Goal: Transaction & Acquisition: Book appointment/travel/reservation

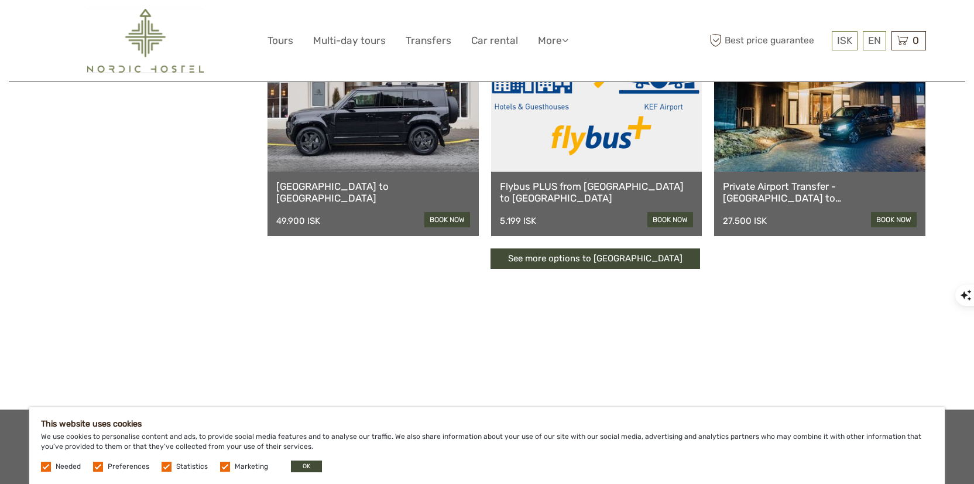
scroll to position [362, 0]
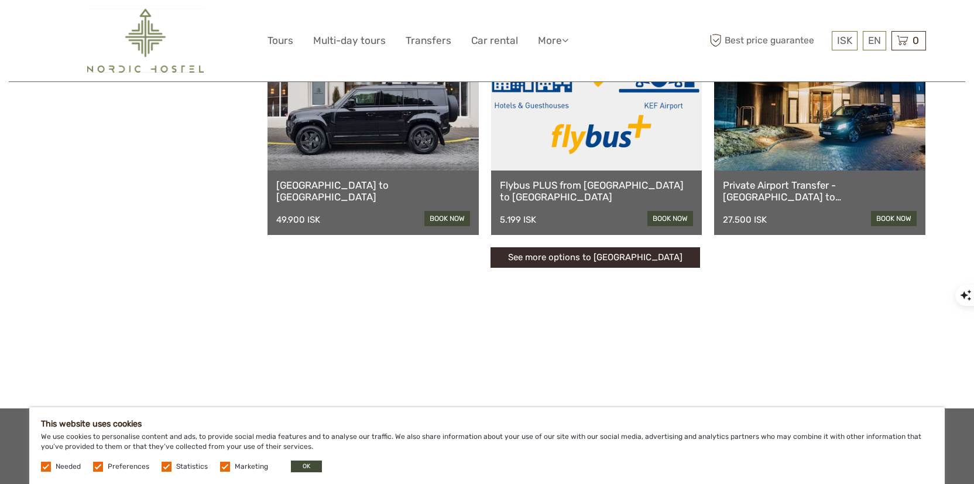
click at [590, 255] on link "See more options to Keflavík airport" at bounding box center [596, 257] width 210 height 20
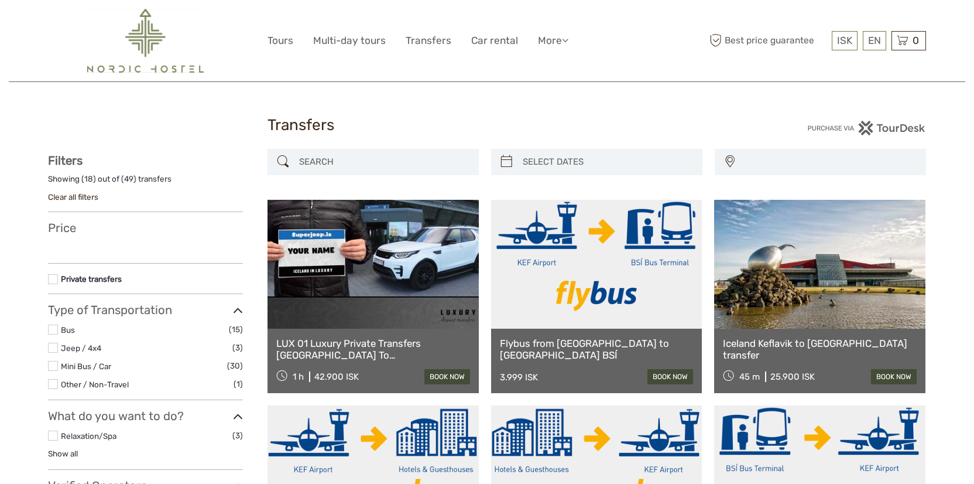
select select
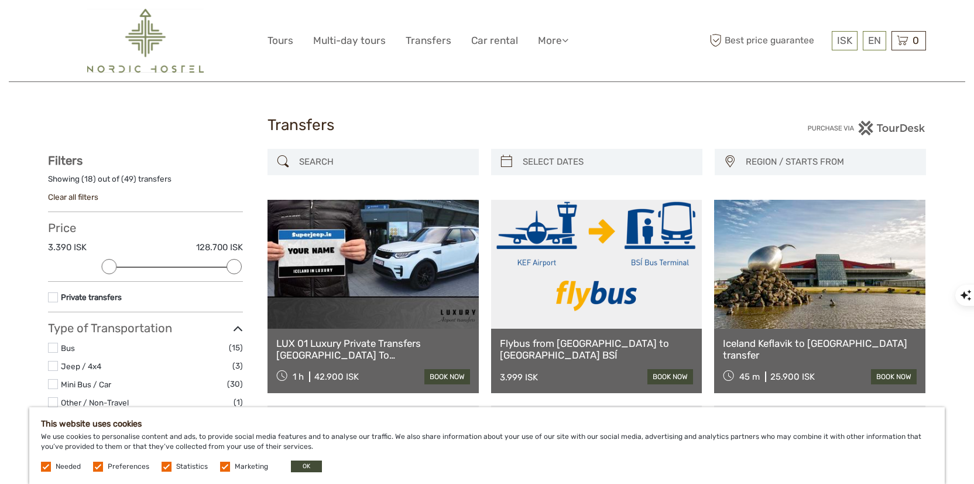
click at [387, 160] on input "search" at bounding box center [384, 162] width 179 height 20
type input "02/09/2025"
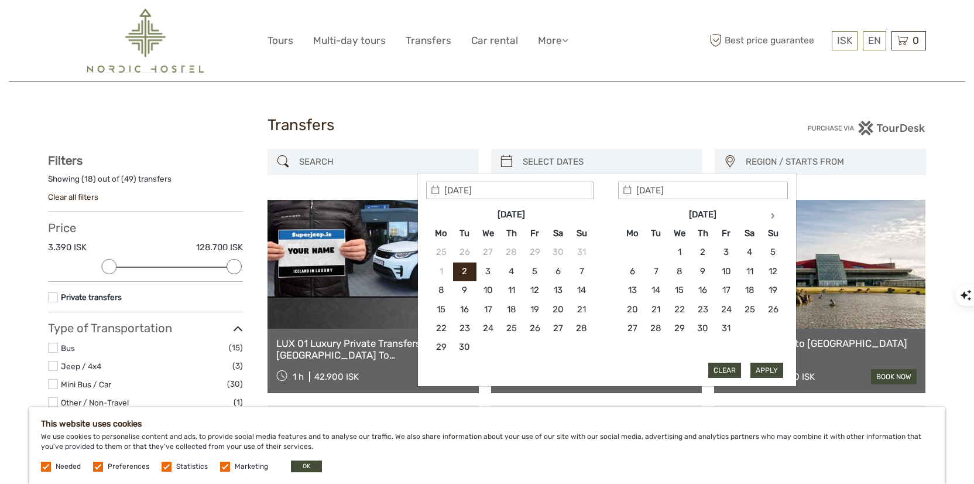
click at [523, 152] on input "search" at bounding box center [607, 162] width 179 height 20
click at [776, 218] on th at bounding box center [773, 214] width 23 height 19
type input "01/11/2025"
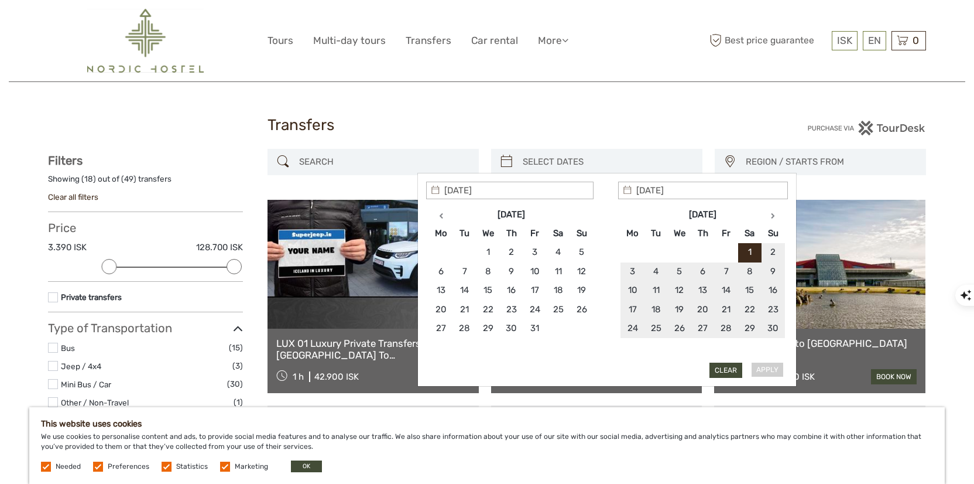
type input "01/11/2025"
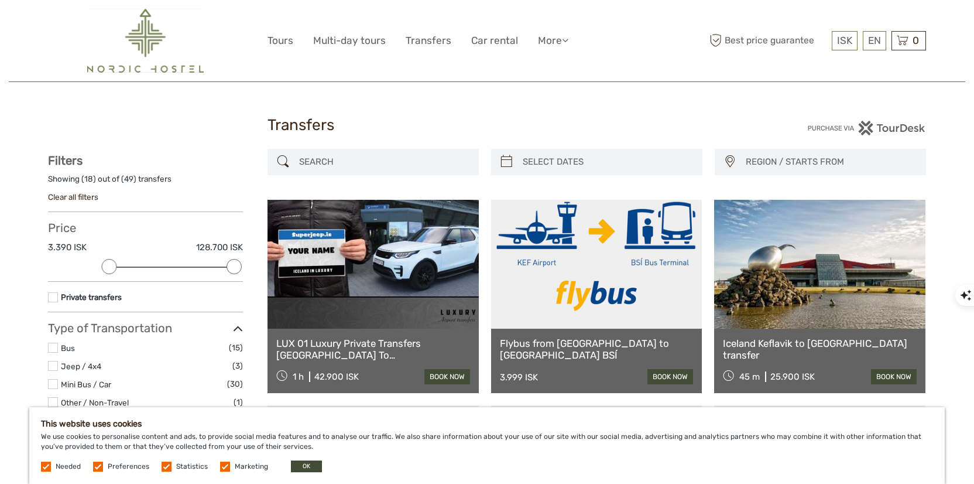
click at [768, 164] on span "REGION / STARTS FROM" at bounding box center [831, 161] width 180 height 19
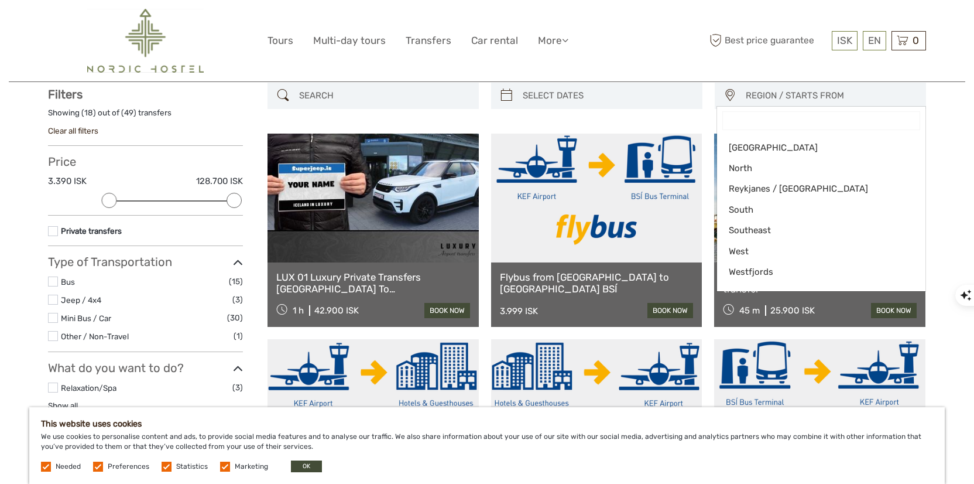
scroll to position [66, 0]
click at [638, 118] on div "REGION / STARTS FROM Capital Region North Reykjanes / Keflavík South Southeast …" at bounding box center [597, 102] width 659 height 39
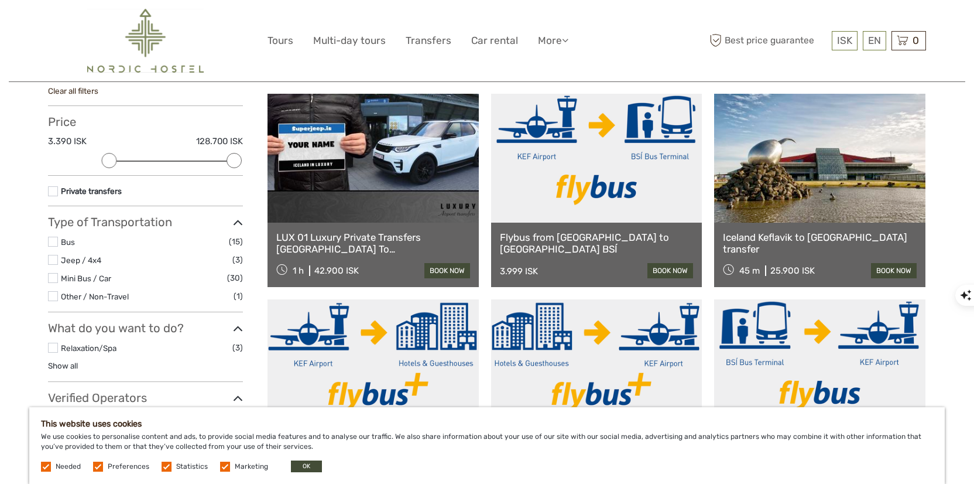
scroll to position [64, 0]
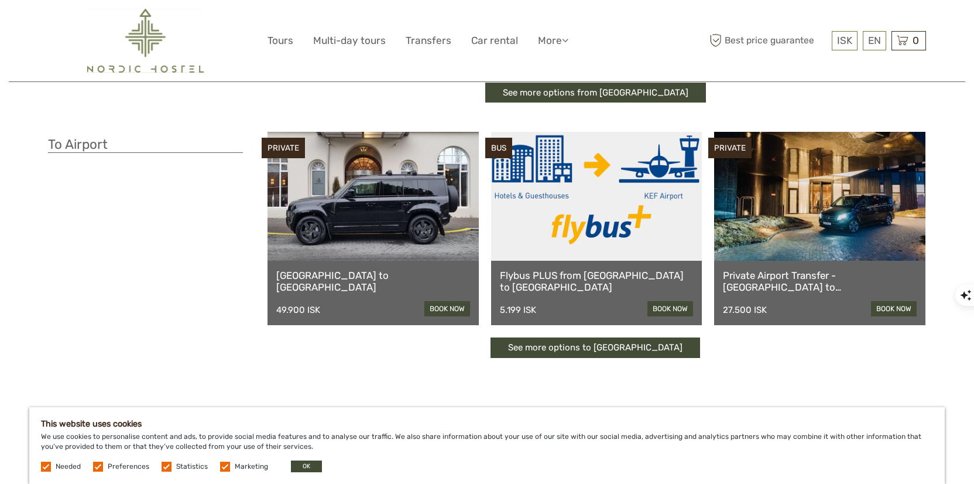
scroll to position [274, 0]
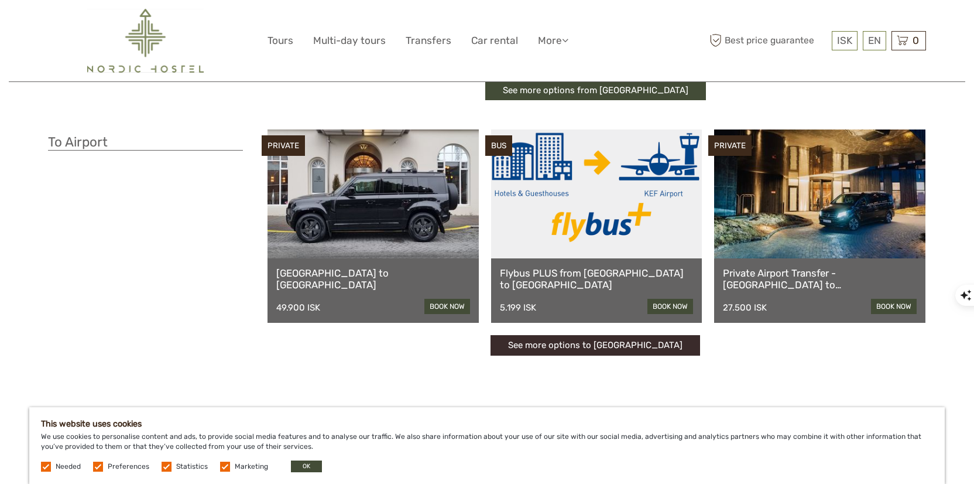
click at [580, 349] on link "See more options to Keflavík airport" at bounding box center [596, 345] width 210 height 20
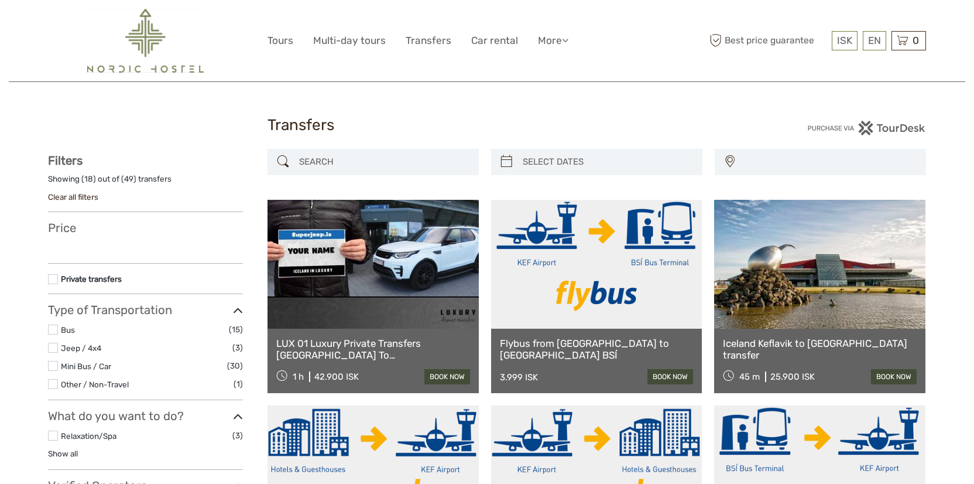
select select
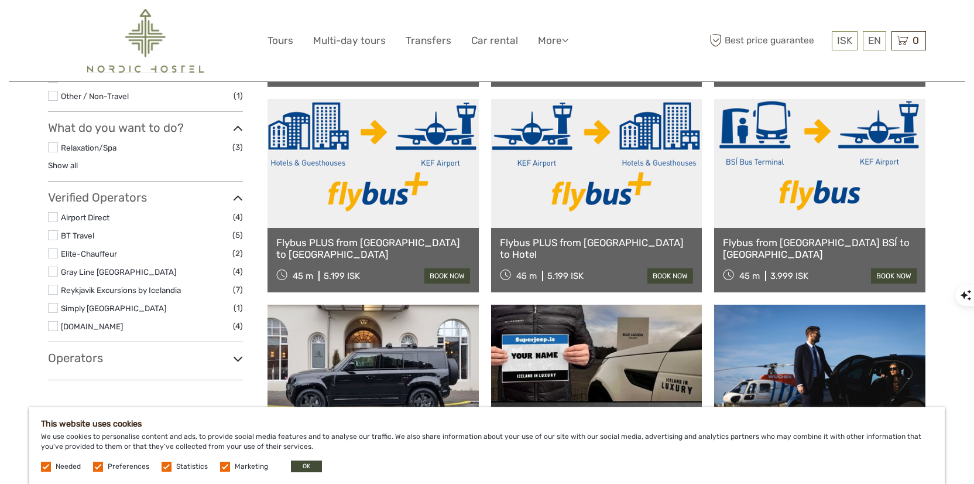
scroll to position [312, 0]
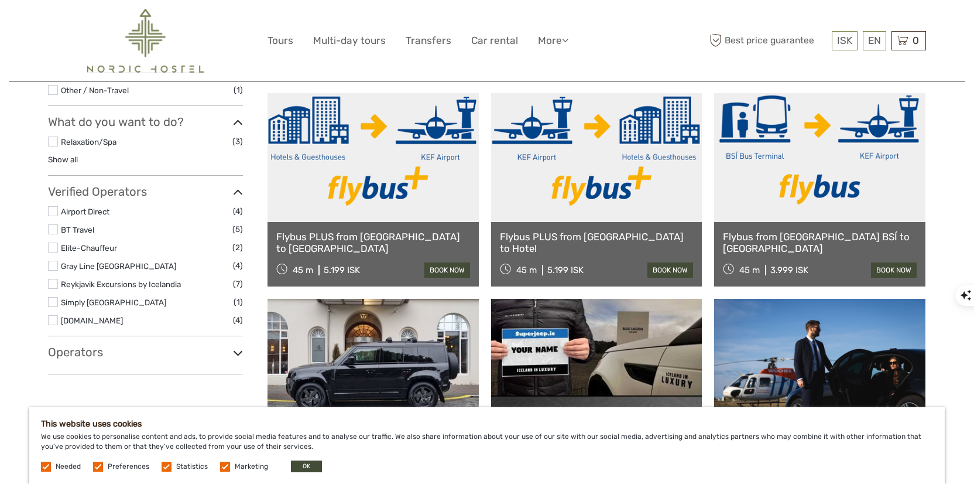
click at [387, 244] on link "Flybus PLUS from [GEOGRAPHIC_DATA] to [GEOGRAPHIC_DATA]" at bounding box center [373, 243] width 194 height 24
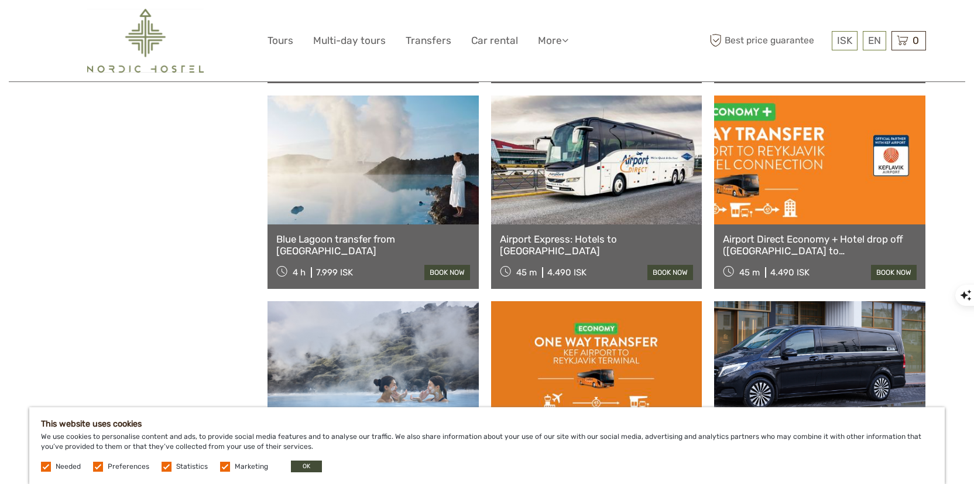
scroll to position [723, 0]
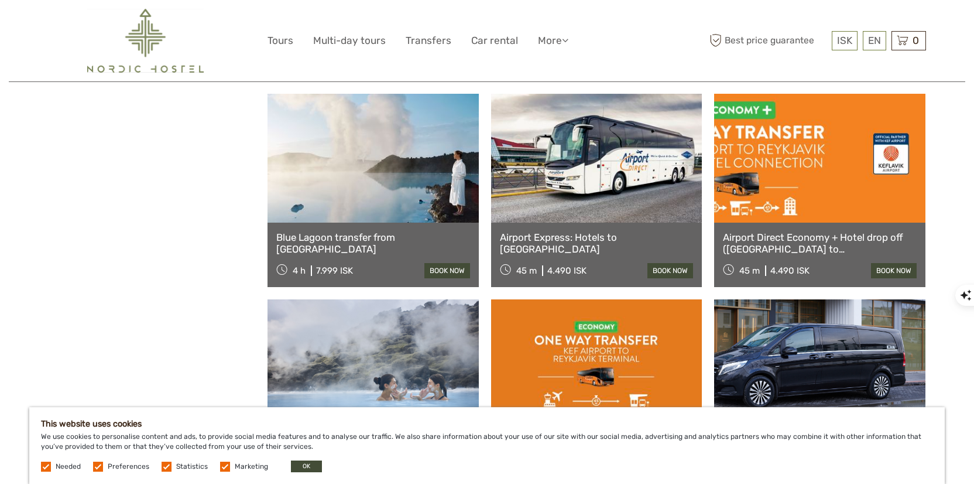
click at [622, 232] on link "Airport Express: Hotels to KEF Airport" at bounding box center [597, 243] width 194 height 24
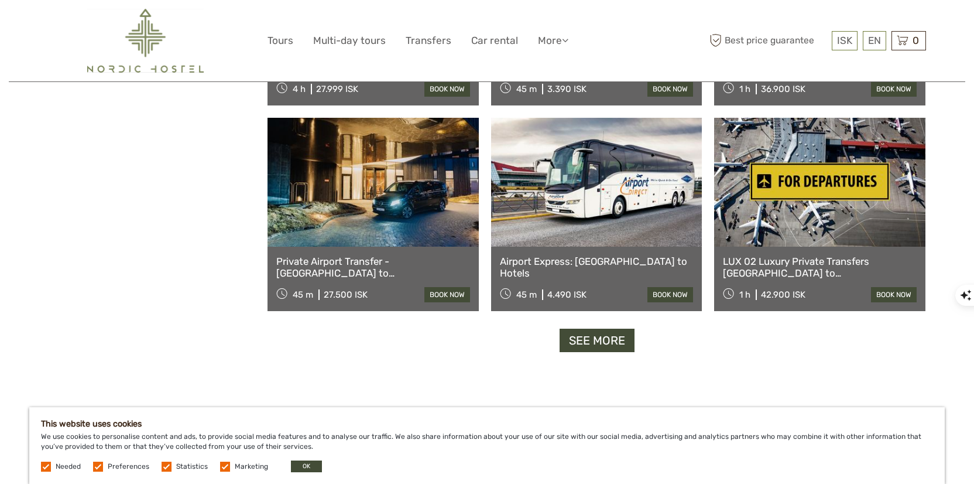
scroll to position [1114, 0]
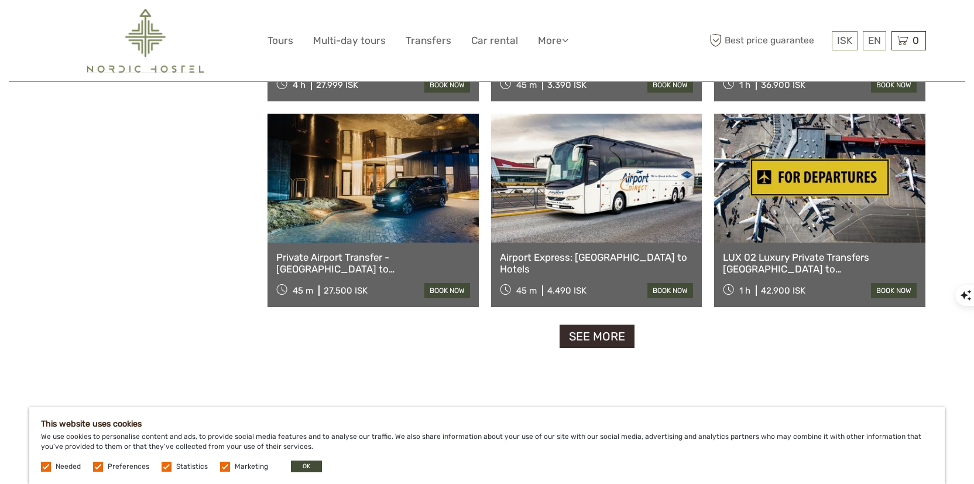
click at [581, 347] on link "See more" at bounding box center [597, 336] width 75 height 24
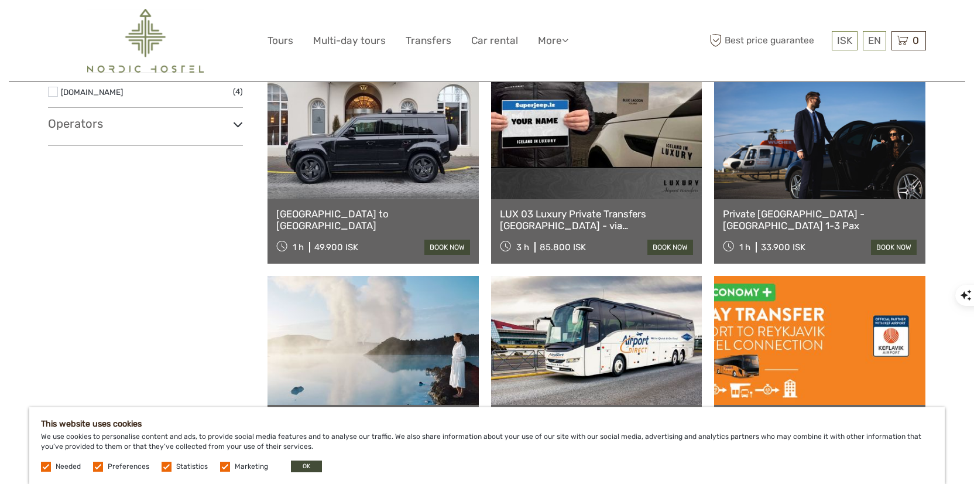
scroll to position [514, 0]
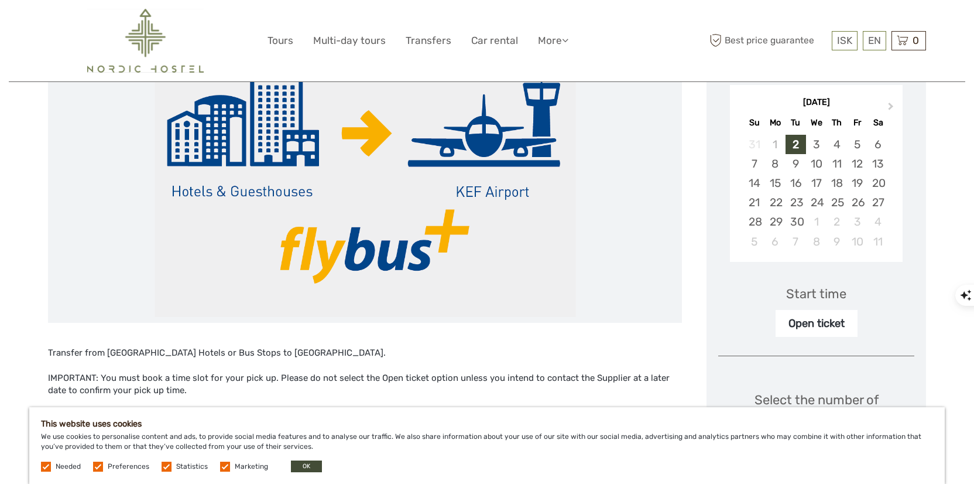
scroll to position [128, 0]
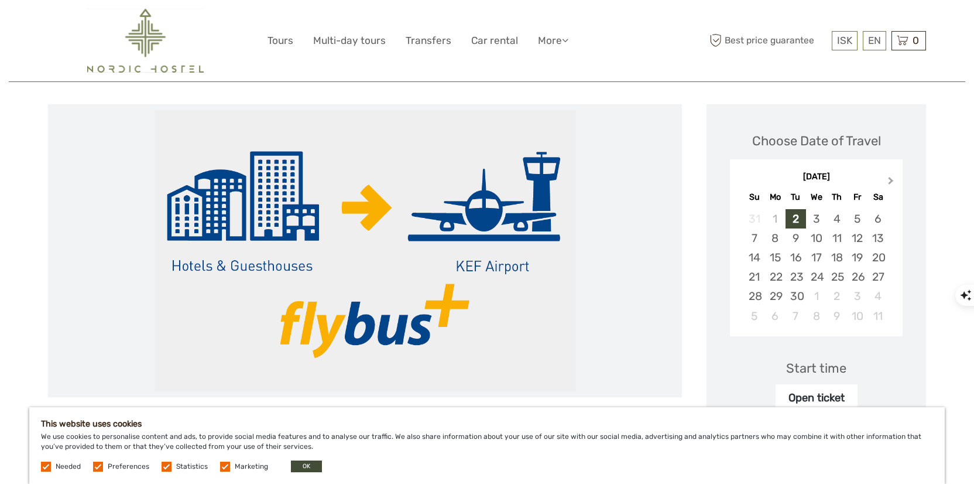
click at [894, 181] on button "Next Month" at bounding box center [892, 183] width 19 height 19
click at [880, 216] on div "1" at bounding box center [878, 218] width 20 height 19
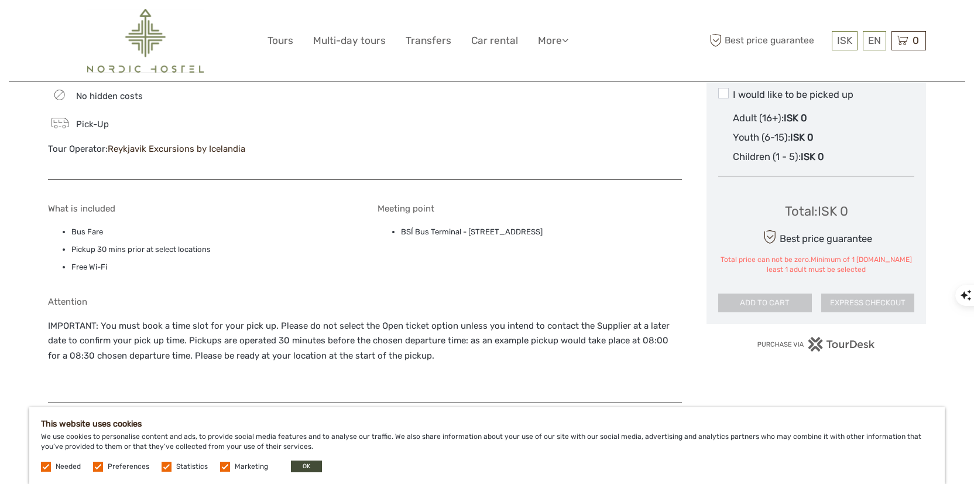
scroll to position [704, 0]
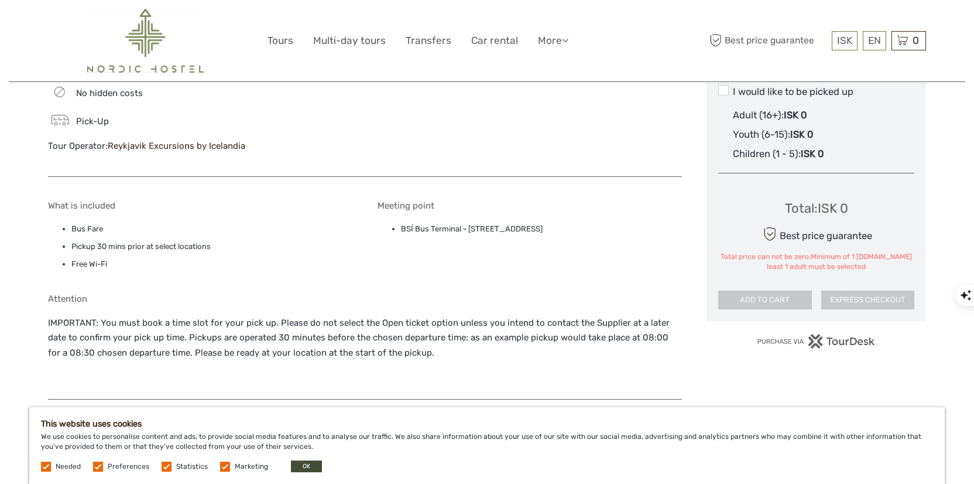
drag, startPoint x: 596, startPoint y: 230, endPoint x: 401, endPoint y: 231, distance: 195.6
click at [401, 231] on li "BSÍ Bus Terminal - [STREET_ADDRESS]" at bounding box center [542, 229] width 282 height 13
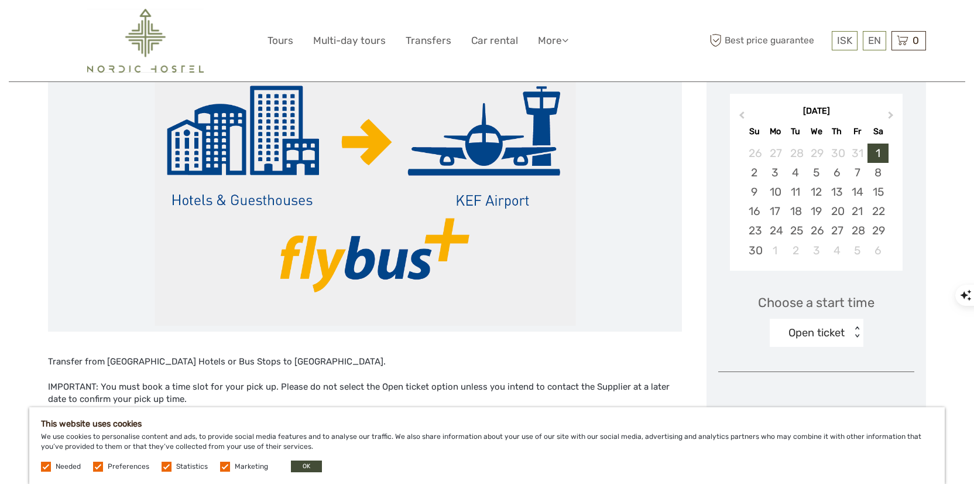
scroll to position [228, 0]
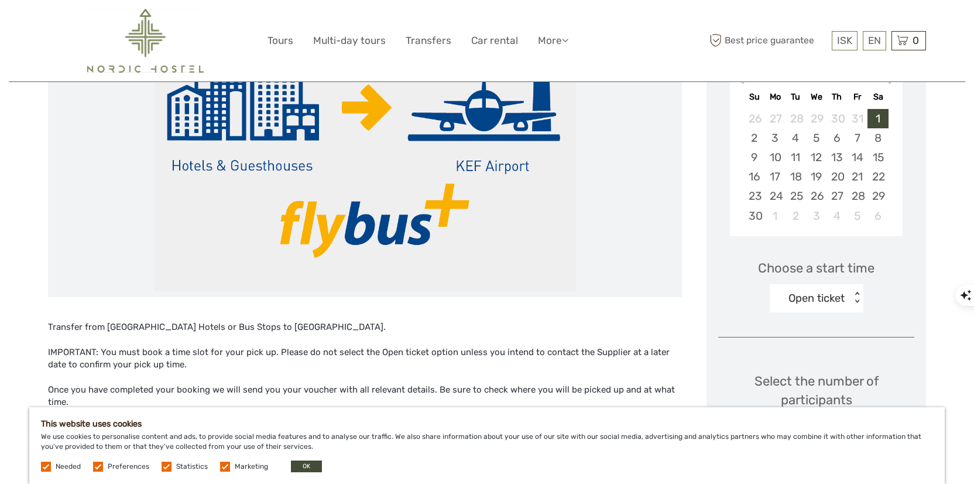
click at [853, 290] on div "Open ticket < >" at bounding box center [817, 298] width 94 height 28
click at [812, 335] on div "13:00" at bounding box center [817, 337] width 82 height 20
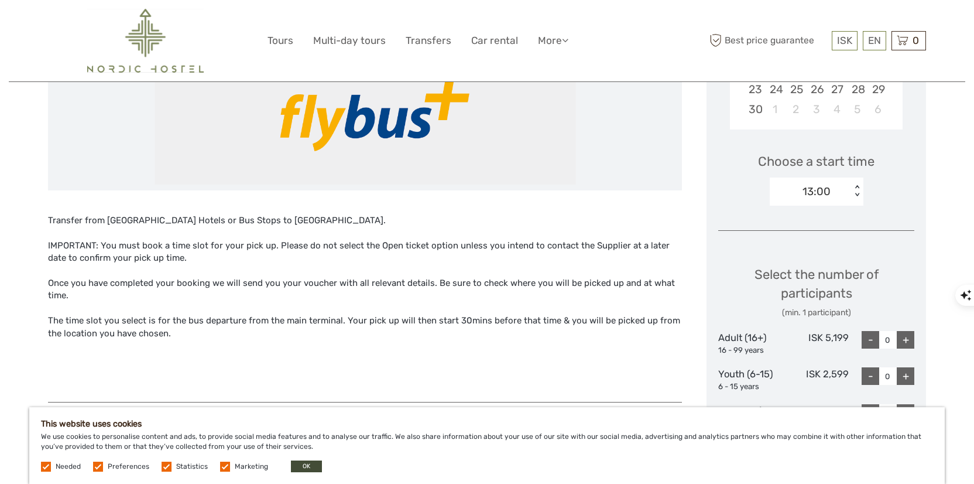
scroll to position [358, 0]
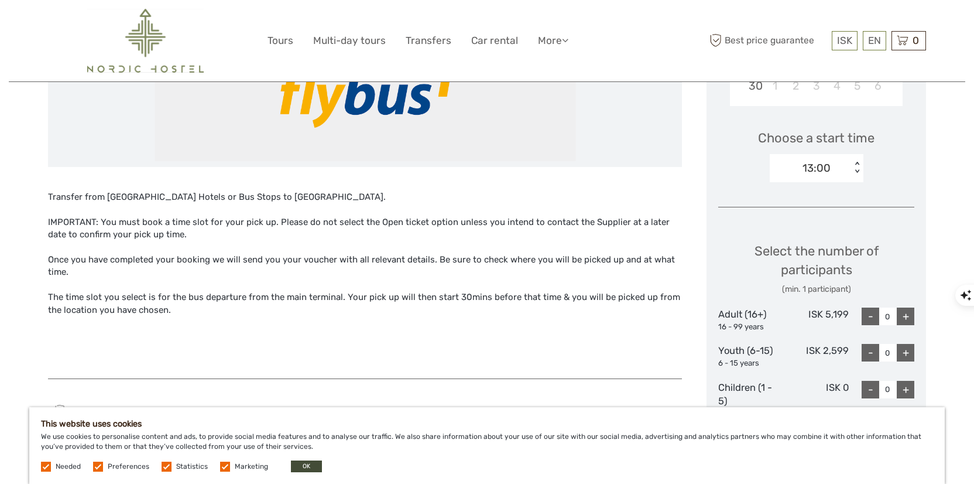
click at [905, 316] on div "+" at bounding box center [906, 316] width 18 height 18
type input "2"
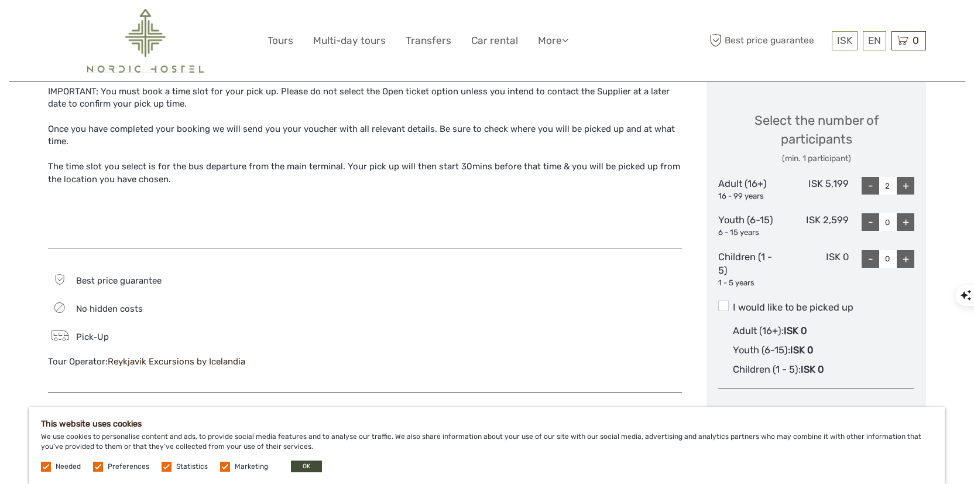
scroll to position [491, 0]
click at [719, 302] on span at bounding box center [723, 304] width 11 height 11
click at [733, 301] on input "I would like to be picked up" at bounding box center [733, 301] width 0 height 0
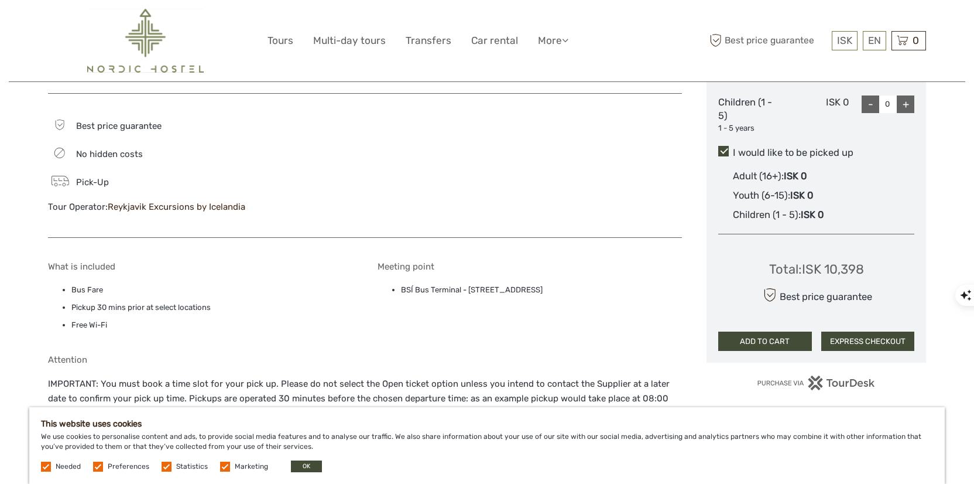
scroll to position [644, 0]
drag, startPoint x: 867, startPoint y: 267, endPoint x: 823, endPoint y: 266, distance: 43.9
click at [823, 266] on div "Total : ISK 10,398 Best price guarantee ADD TO CART EXPRESS CHECKOUT" at bounding box center [816, 296] width 196 height 107
copy div "10,398"
click at [785, 336] on button "ADD TO CART" at bounding box center [765, 341] width 94 height 20
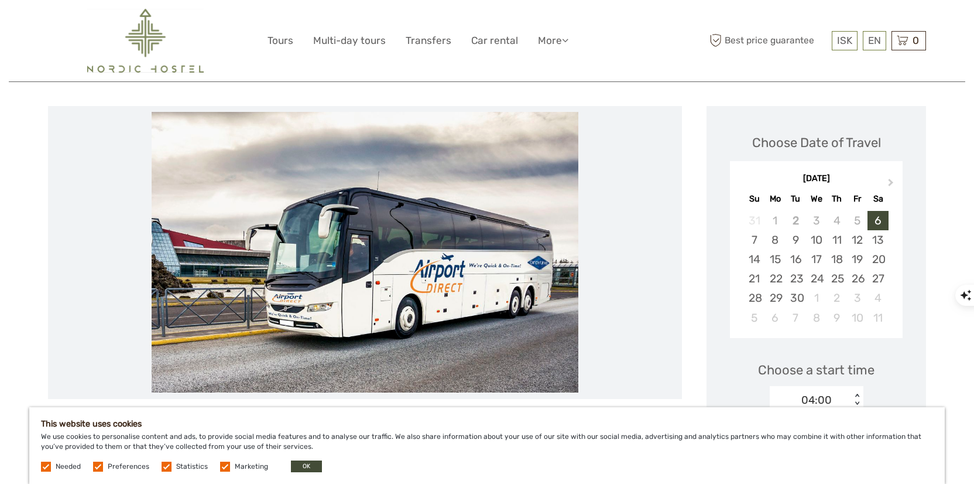
scroll to position [73, 0]
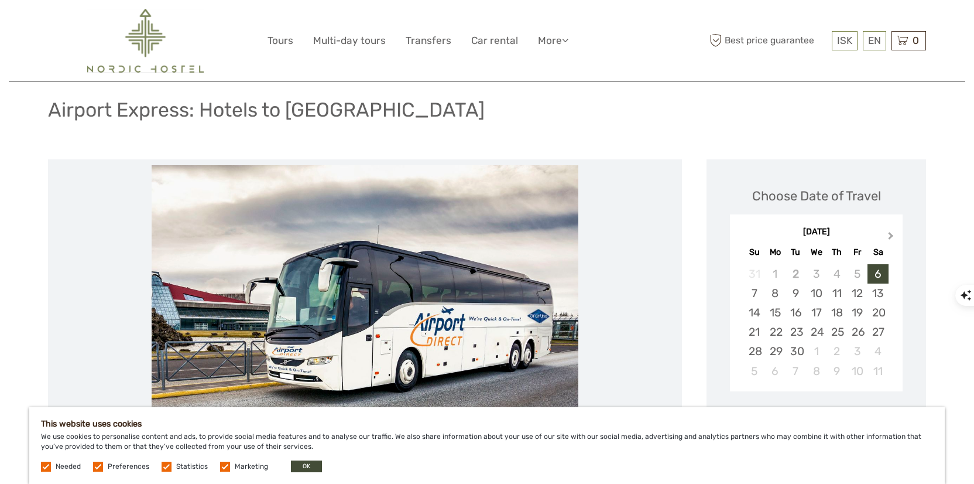
click at [894, 230] on button "Next Month" at bounding box center [892, 238] width 19 height 19
click at [879, 271] on div "1" at bounding box center [878, 273] width 20 height 19
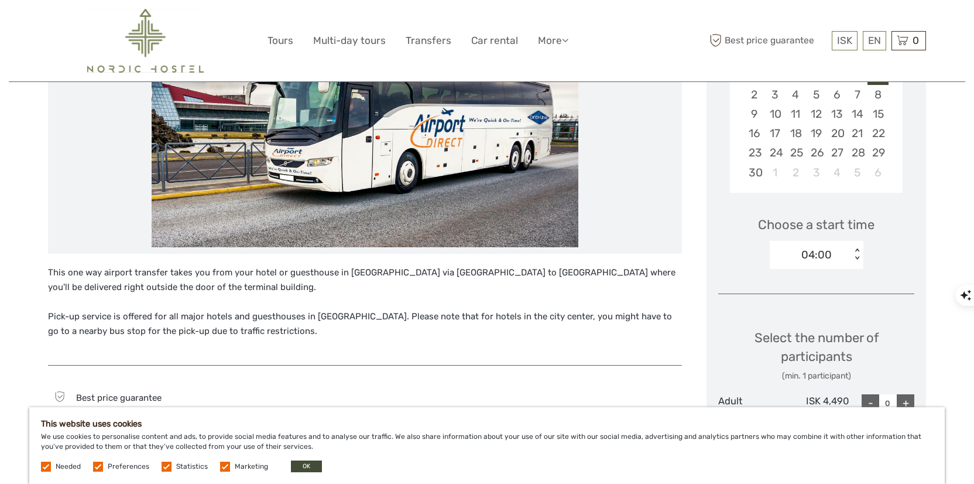
scroll to position [248, 0]
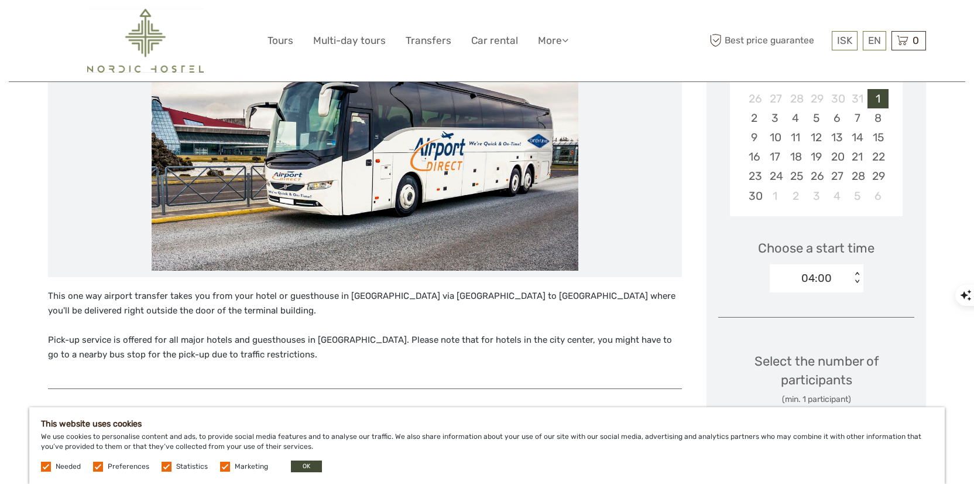
click at [853, 279] on div "< >" at bounding box center [857, 278] width 10 height 12
click at [821, 301] on div "13:00" at bounding box center [817, 301] width 82 height 20
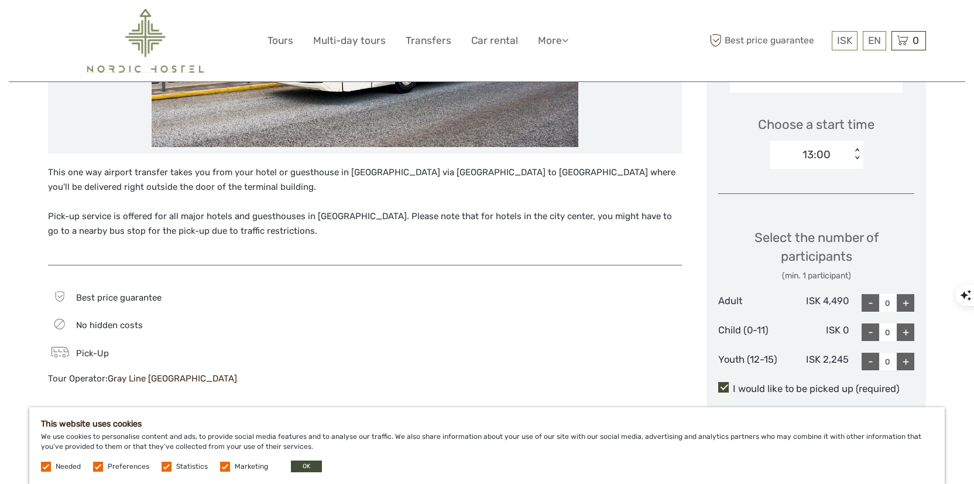
scroll to position [393, 0]
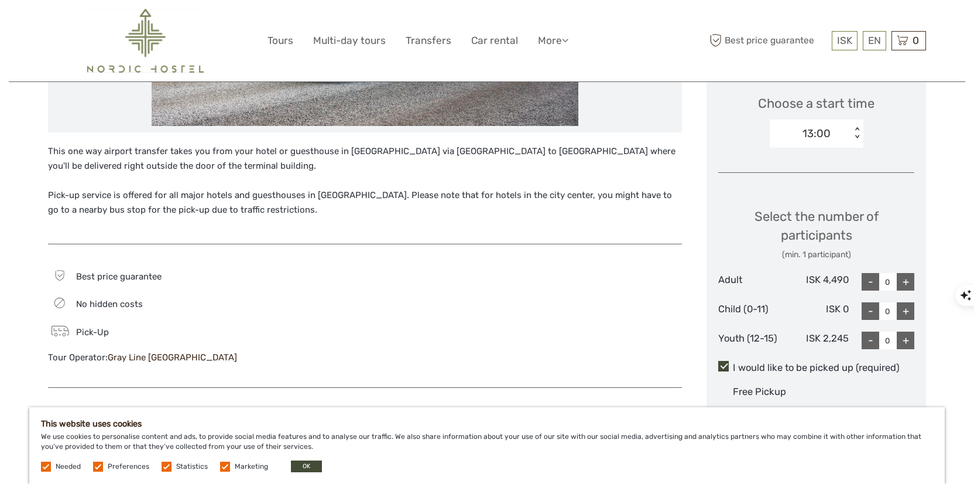
click at [904, 279] on div "+" at bounding box center [906, 282] width 18 height 18
type input "2"
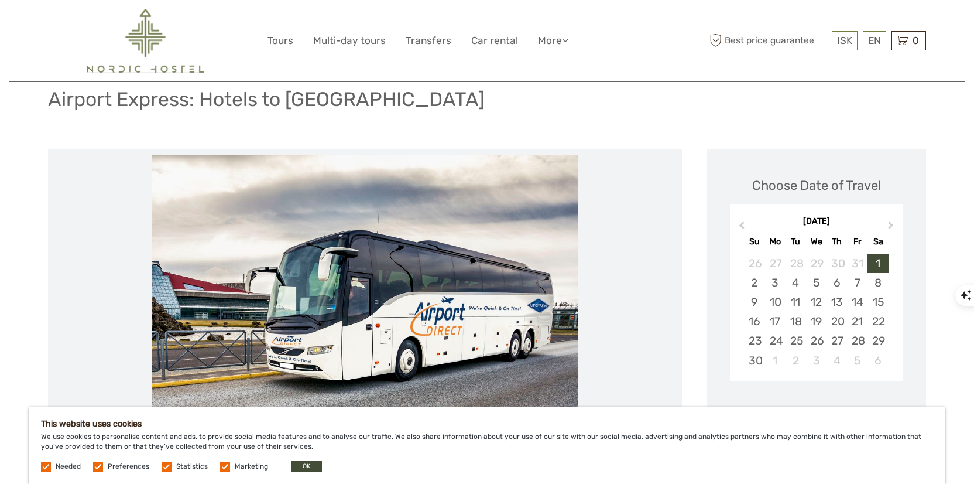
scroll to position [0, 0]
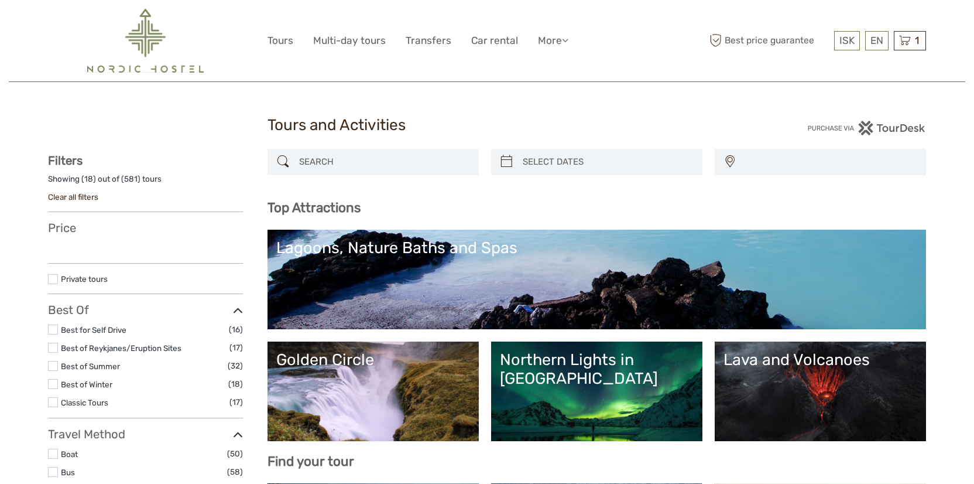
select select
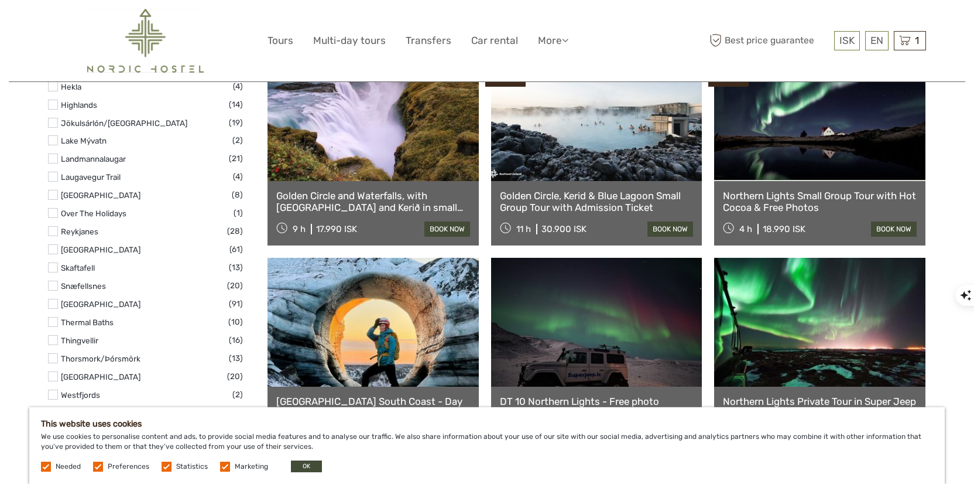
scroll to position [692, 0]
